Goal: Use online tool/utility

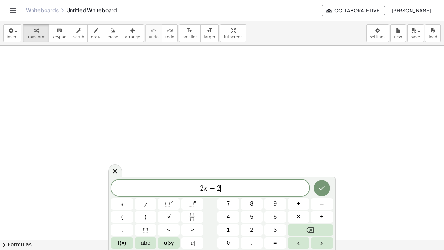
scroll to position [7, 0]
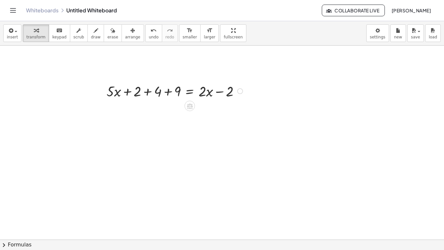
click at [128, 94] on div at bounding box center [175, 90] width 145 height 19
click at [162, 95] on div at bounding box center [175, 90] width 145 height 19
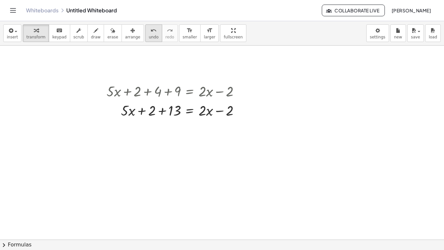
click at [151, 32] on icon "undo" at bounding box center [154, 31] width 6 height 8
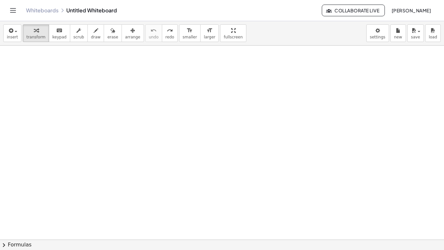
click at [148, 114] on div at bounding box center [222, 160] width 444 height 388
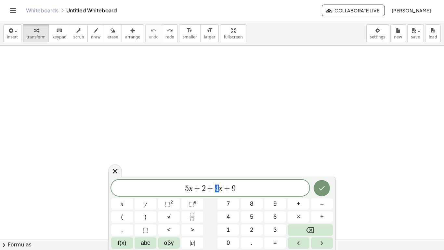
drag, startPoint x: 215, startPoint y: 189, endPoint x: 250, endPoint y: 188, distance: 34.5
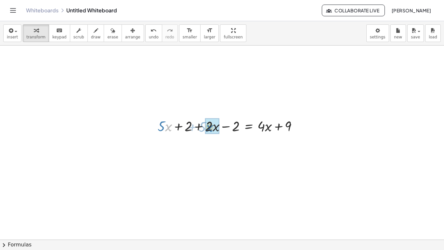
drag, startPoint x: 167, startPoint y: 123, endPoint x: 202, endPoint y: 129, distance: 35.3
click at [202, 129] on div at bounding box center [231, 125] width 152 height 19
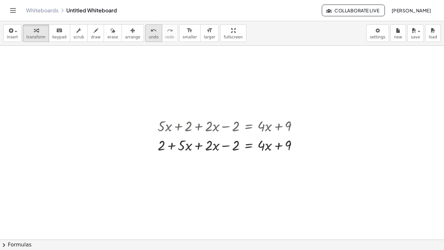
click at [149, 37] on span "undo" at bounding box center [154, 37] width 10 height 5
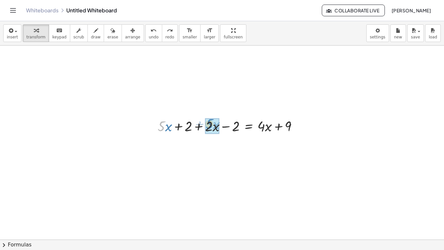
drag, startPoint x: 165, startPoint y: 128, endPoint x: 215, endPoint y: 126, distance: 49.8
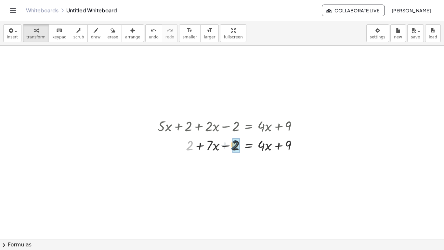
drag, startPoint x: 192, startPoint y: 145, endPoint x: 241, endPoint y: 144, distance: 49.1
click at [241, 144] on div at bounding box center [231, 144] width 152 height 19
drag, startPoint x: 264, startPoint y: 165, endPoint x: 233, endPoint y: 167, distance: 30.7
click at [233, 167] on div at bounding box center [231, 163] width 152 height 19
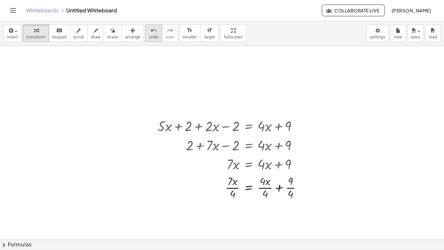
click at [149, 38] on span "undo" at bounding box center [154, 37] width 10 height 5
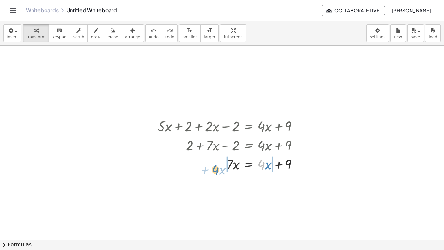
drag, startPoint x: 263, startPoint y: 168, endPoint x: 215, endPoint y: 169, distance: 47.9
click at [215, 169] on div at bounding box center [231, 163] width 152 height 19
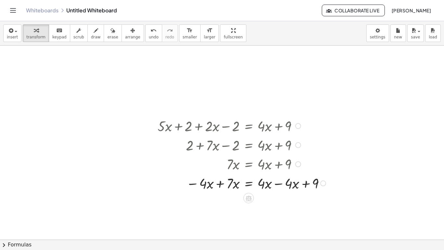
click at [221, 185] on div at bounding box center [243, 182] width 177 height 19
click at [279, 188] on div at bounding box center [244, 182] width 179 height 19
click at [281, 207] on div at bounding box center [244, 201] width 179 height 19
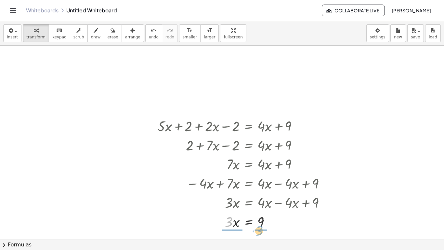
drag, startPoint x: 233, startPoint y: 224, endPoint x: 264, endPoint y: 234, distance: 32.8
click at [264, 234] on div "+ · 5 · x + 2 + · 2 · x − 2 = + · 4 · x + 9 + 2 + · 7 · x − 2 = + · 4 · x + 9 +…" at bounding box center [222, 160] width 444 height 388
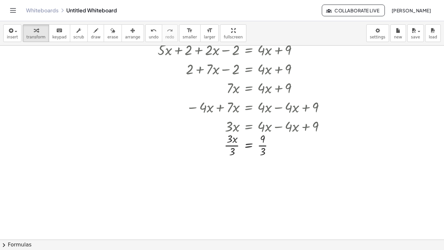
scroll to position [163, 0]
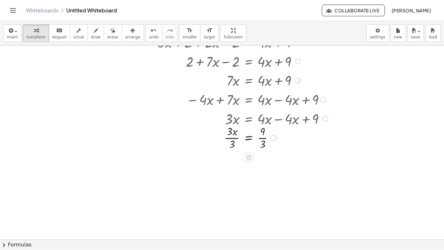
click at [233, 141] on div at bounding box center [244, 137] width 179 height 28
click at [259, 139] on div at bounding box center [240, 137] width 188 height 28
click at [263, 170] on div at bounding box center [244, 165] width 179 height 28
click at [57, 79] on div at bounding box center [222, 77] width 444 height 388
click at [57, 78] on div at bounding box center [222, 77] width 444 height 388
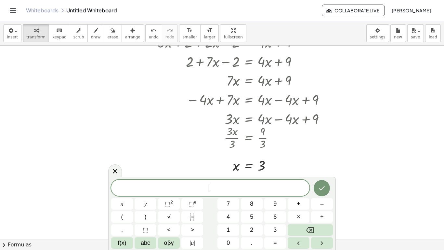
click at [57, 78] on div at bounding box center [222, 77] width 444 height 388
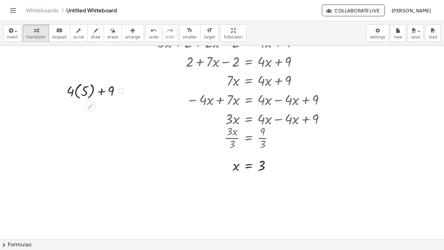
click at [82, 93] on div at bounding box center [96, 90] width 66 height 20
click at [81, 113] on div at bounding box center [96, 110] width 66 height 19
click at [145, 34] on button "undo undo" at bounding box center [153, 33] width 17 height 18
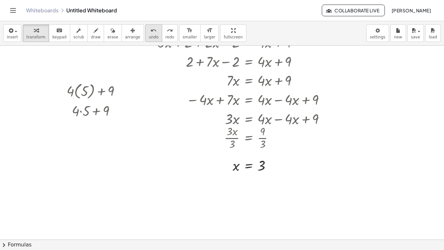
click at [145, 34] on button "undo undo" at bounding box center [153, 33] width 17 height 18
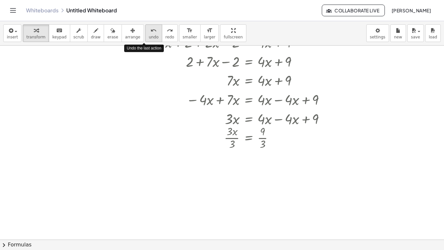
click at [145, 34] on button "undo undo" at bounding box center [153, 33] width 17 height 18
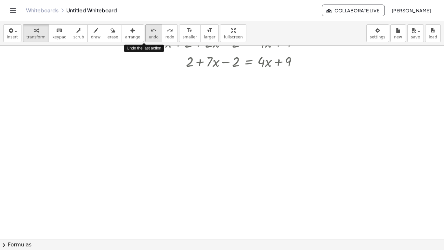
click at [145, 34] on button "undo undo" at bounding box center [153, 33] width 17 height 18
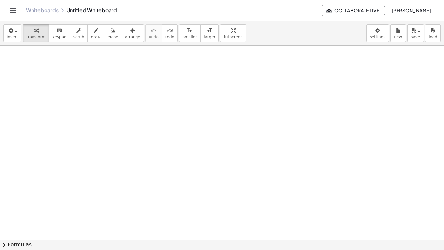
scroll to position [74, 0]
click at [157, 101] on div at bounding box center [222, 165] width 444 height 388
